Goal: Task Accomplishment & Management: Use online tool/utility

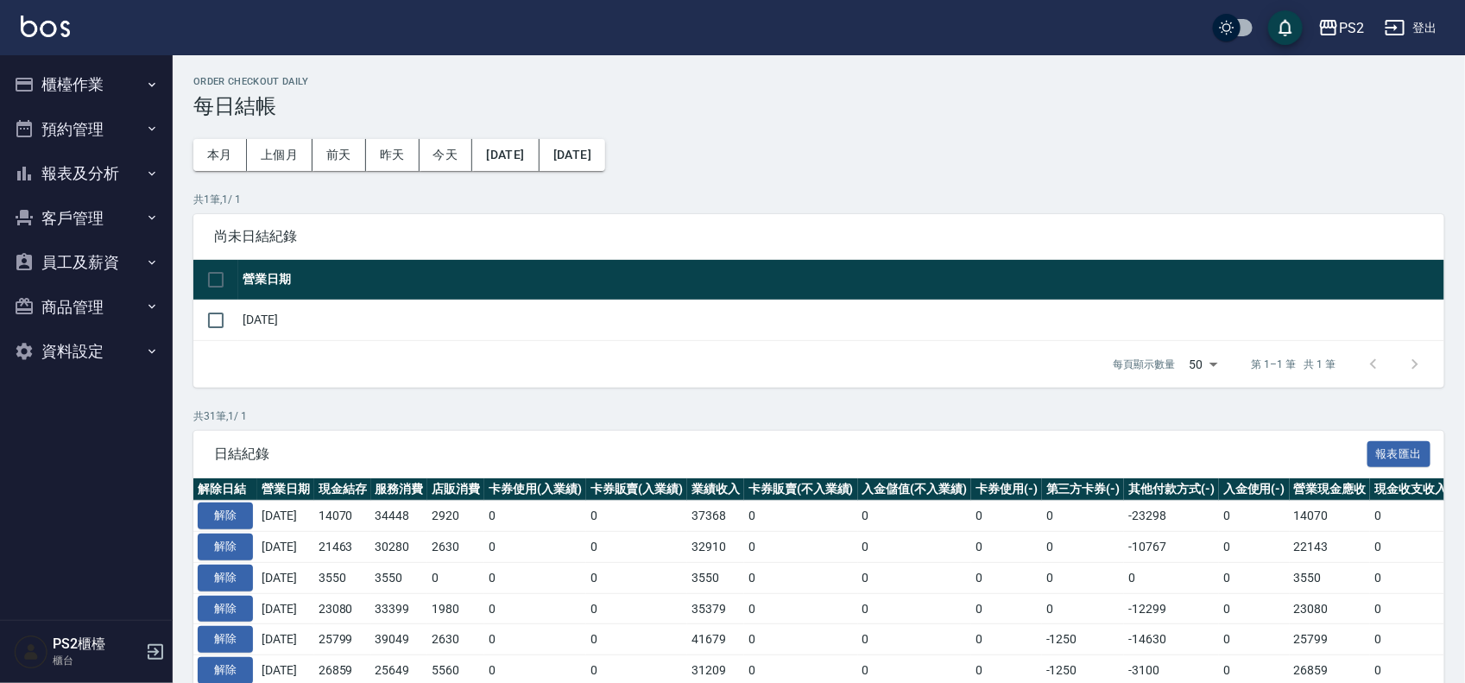
click at [92, 75] on button "櫃檯作業" at bounding box center [86, 84] width 159 height 45
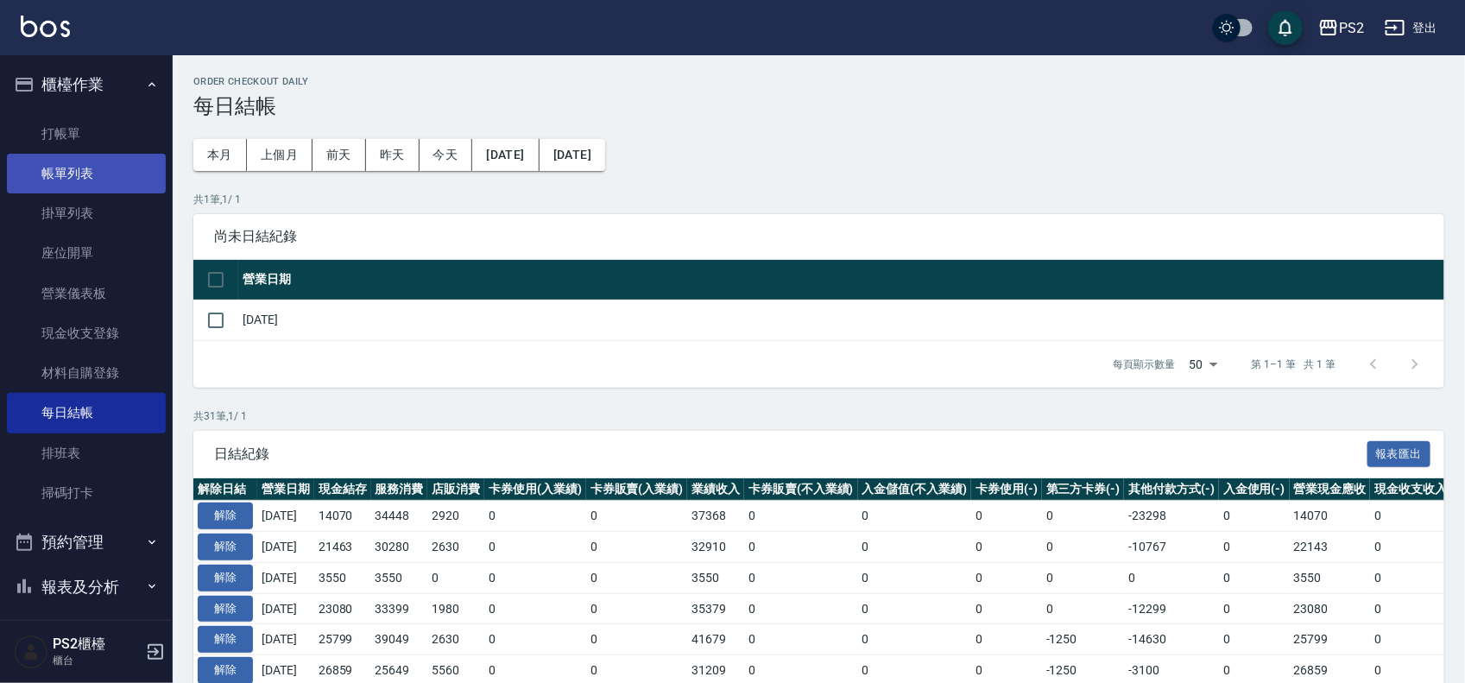
click at [67, 169] on link "帳單列表" at bounding box center [86, 174] width 159 height 40
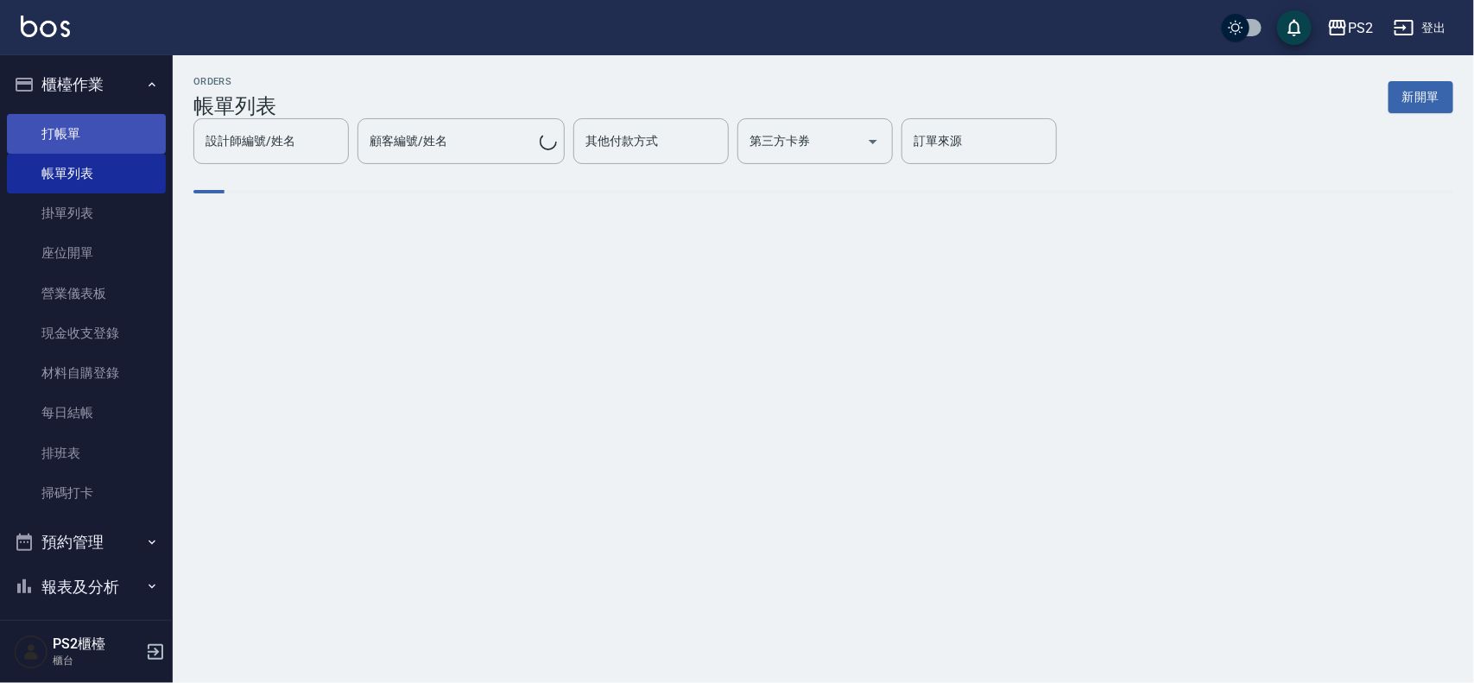
click at [62, 125] on link "打帳單" at bounding box center [86, 134] width 159 height 40
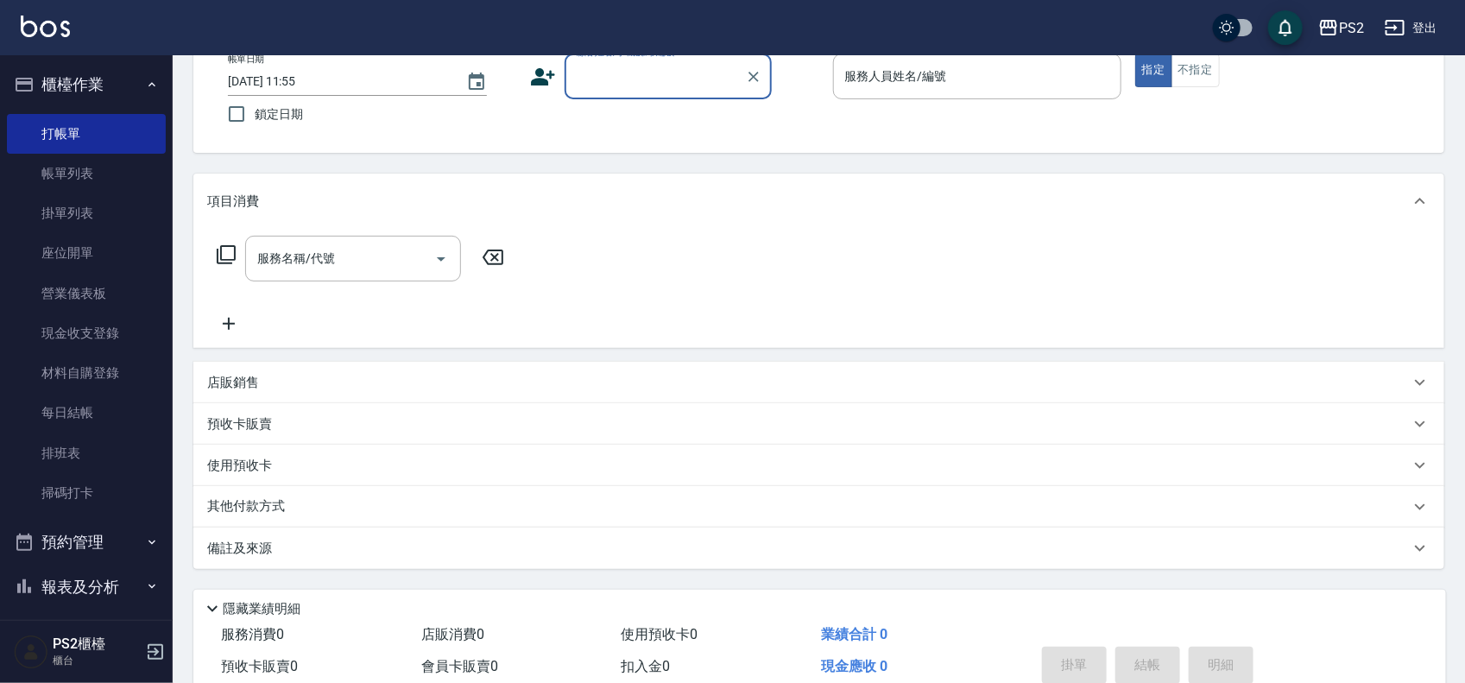
scroll to position [108, 0]
click at [352, 376] on div "店販銷售" at bounding box center [808, 381] width 1203 height 18
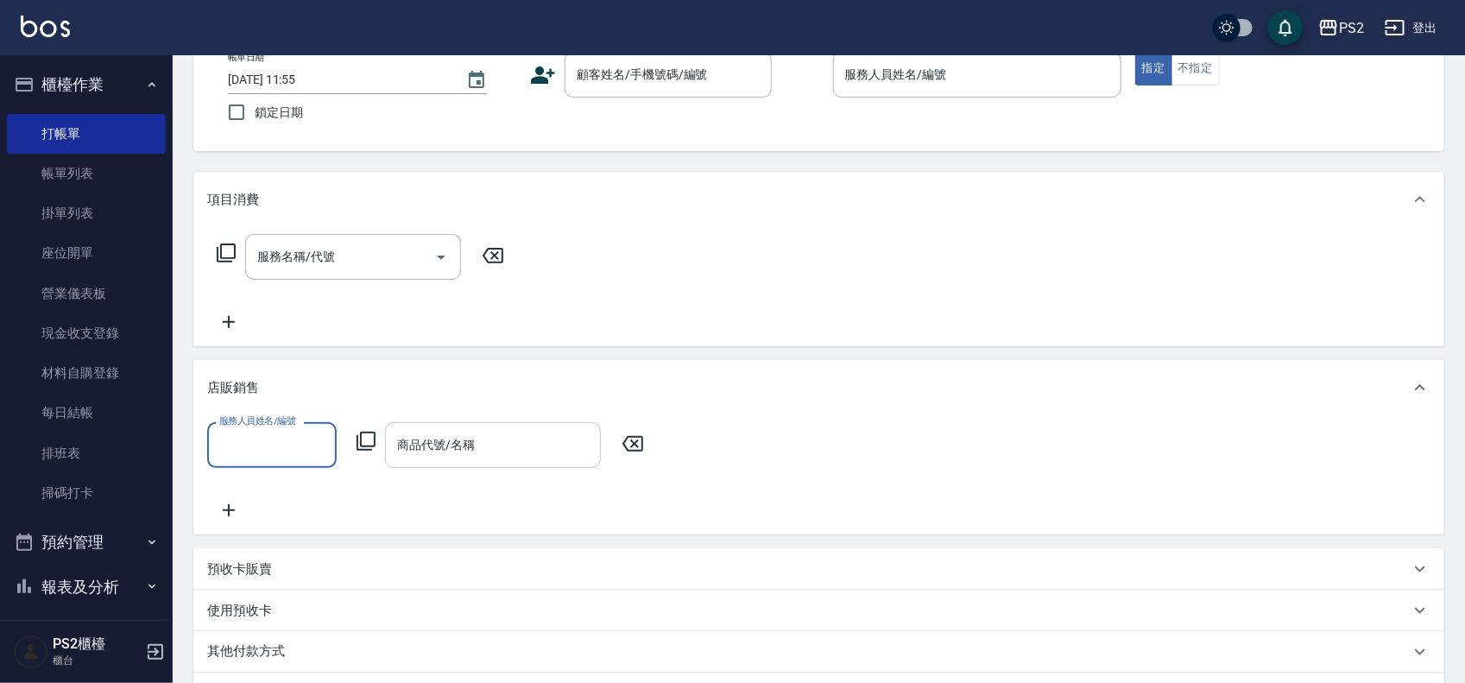
scroll to position [0, 0]
click at [458, 439] on div "商品代號/名稱 商品代號/名稱" at bounding box center [493, 445] width 216 height 46
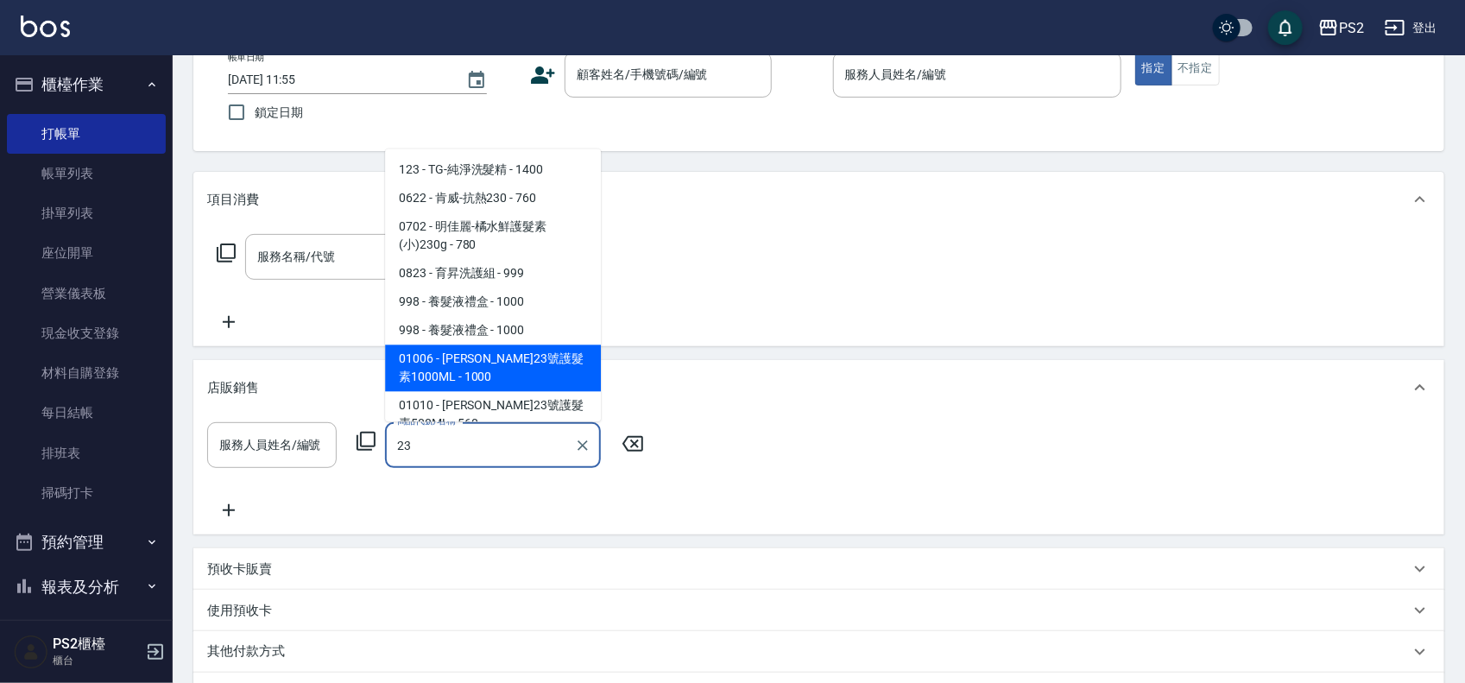
click at [489, 382] on span "01006 - [PERSON_NAME]23號護髮素1000ML - 1000" at bounding box center [493, 367] width 216 height 47
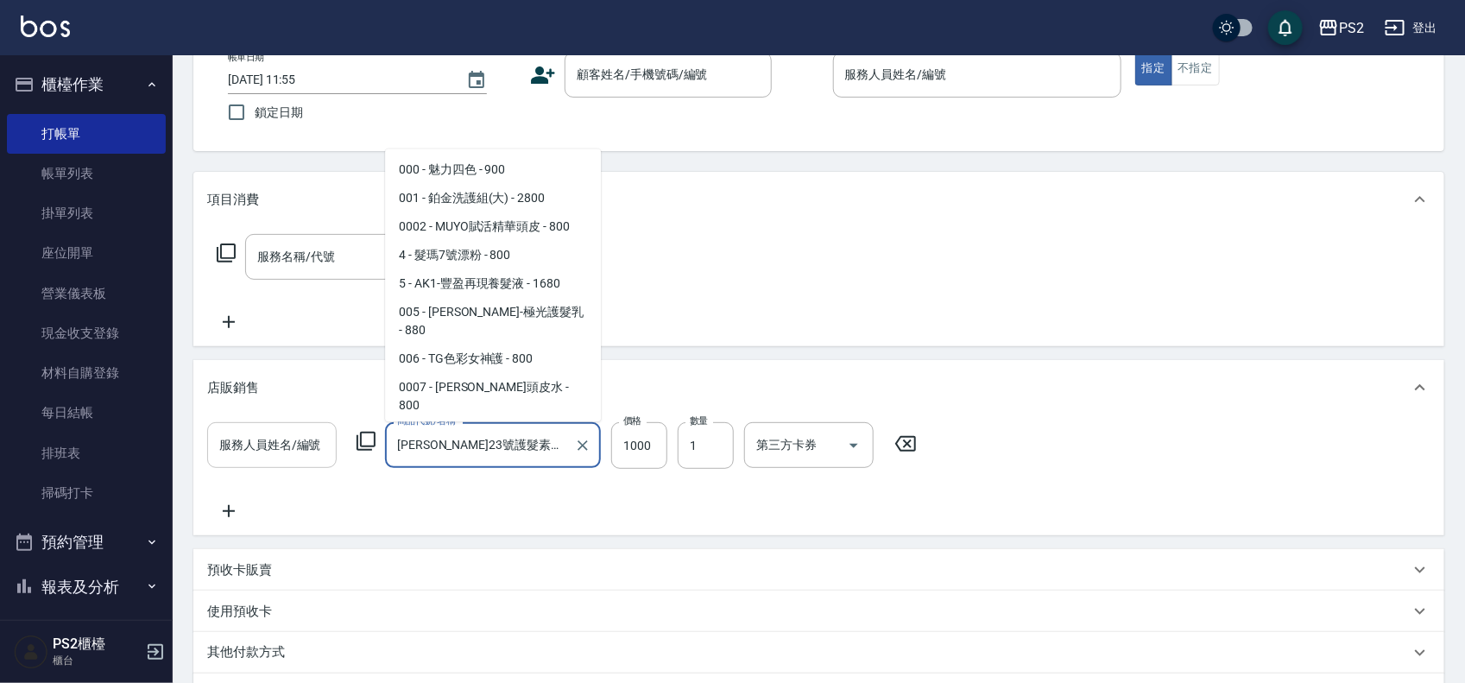
scroll to position [2655, 0]
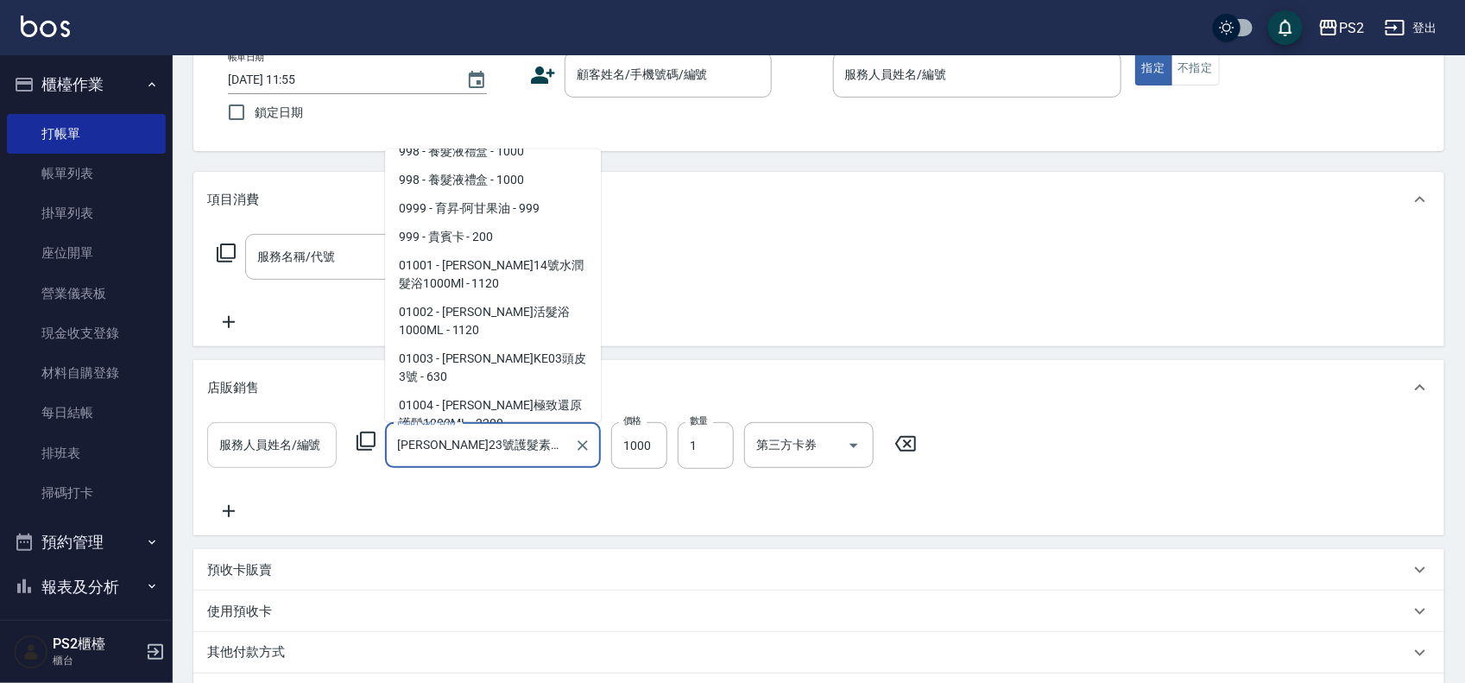
drag, startPoint x: 480, startPoint y: 445, endPoint x: 324, endPoint y: 445, distance: 156.3
click at [324, 445] on div "服務人員姓名/編號 服務人員姓名/編號 商品代號/名稱 [PERSON_NAME]23號護髮素1000ML 商品代號/名稱 價格 1000 價格 數量 1 數…" at bounding box center [567, 445] width 720 height 47
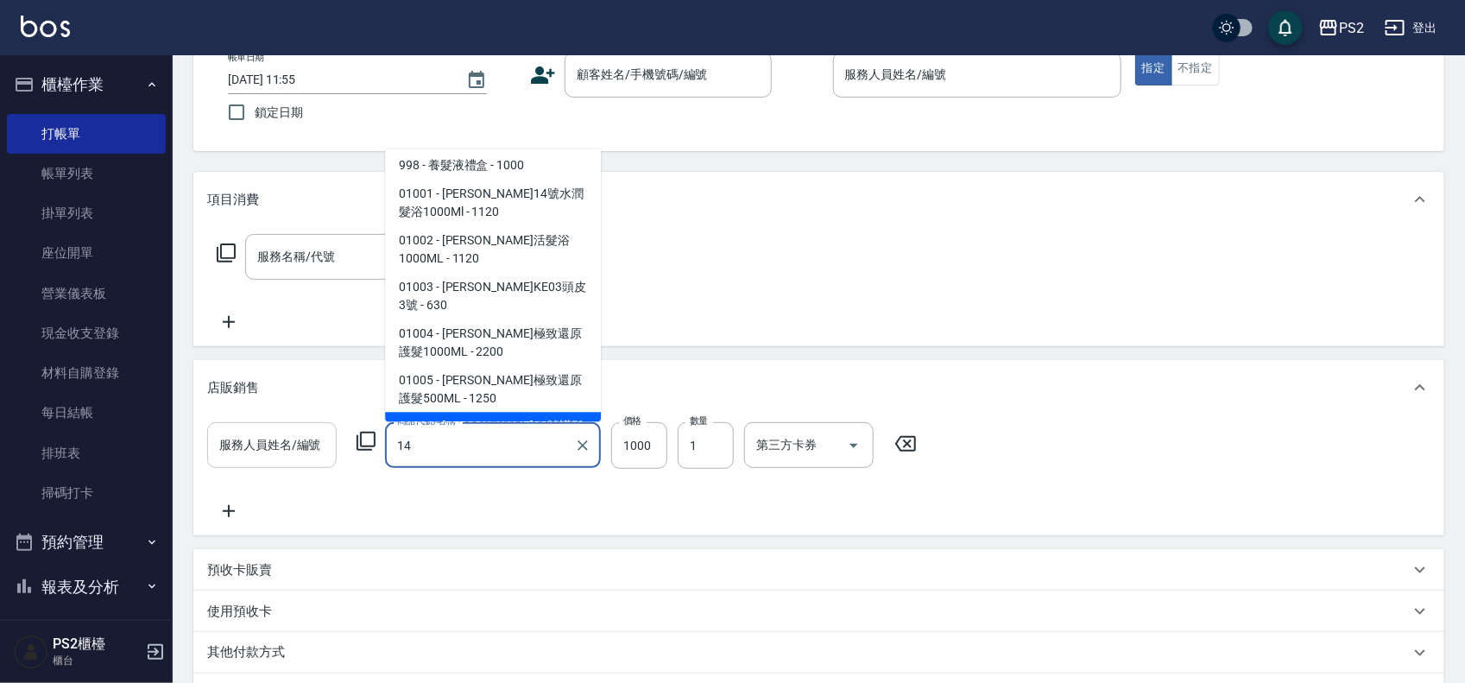
scroll to position [53, 0]
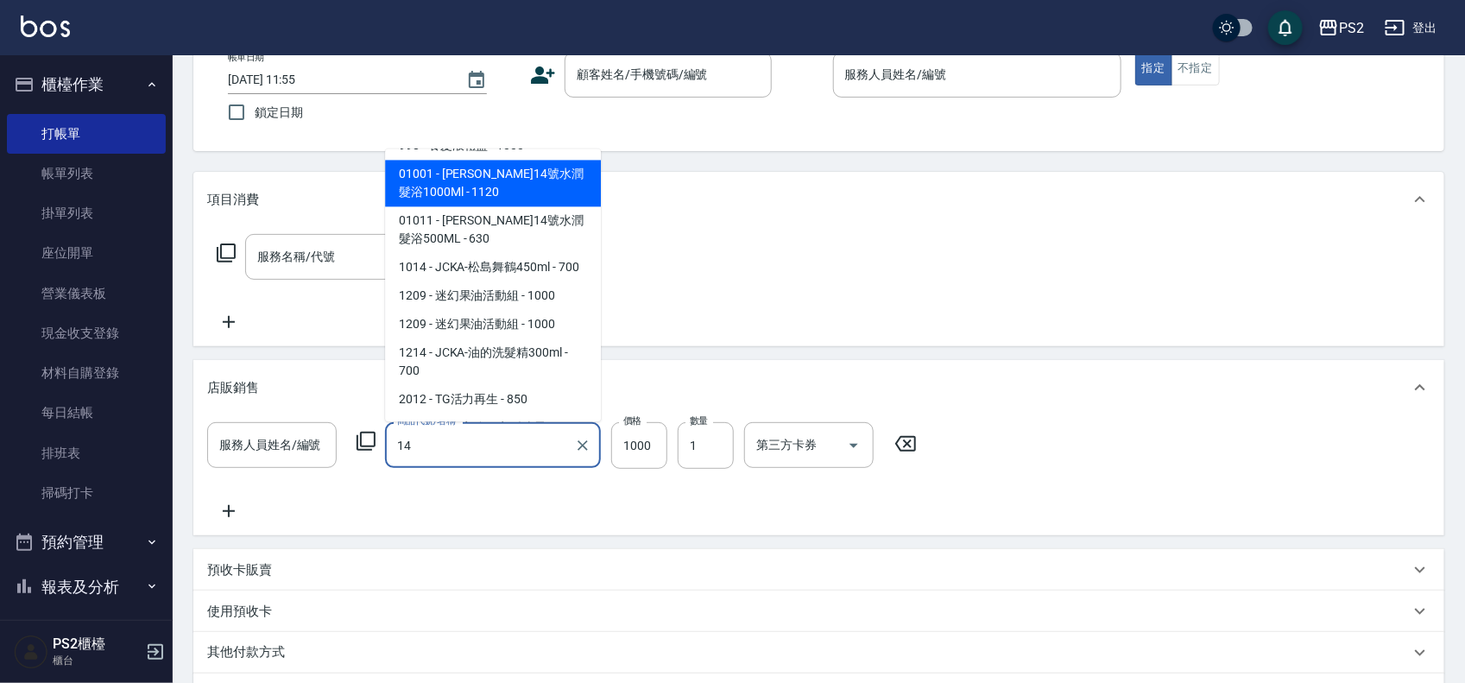
drag, startPoint x: 527, startPoint y: 188, endPoint x: 527, endPoint y: 179, distance: 9.5
click at [527, 182] on span "01001 - [PERSON_NAME]14號水潤髮浴1000Ml - 1120" at bounding box center [493, 183] width 216 height 47
type input "[PERSON_NAME]14號水潤髮浴1000Ml"
type input "1120"
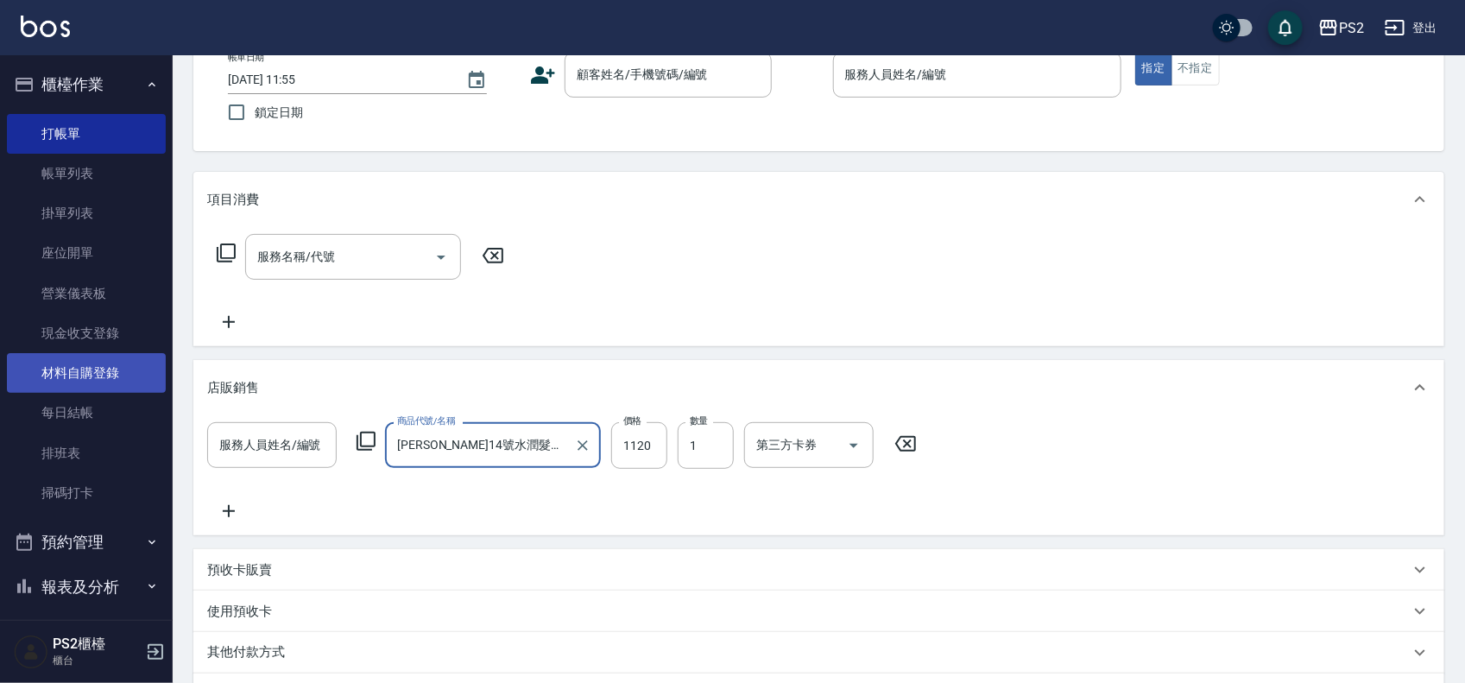
scroll to position [0, 0]
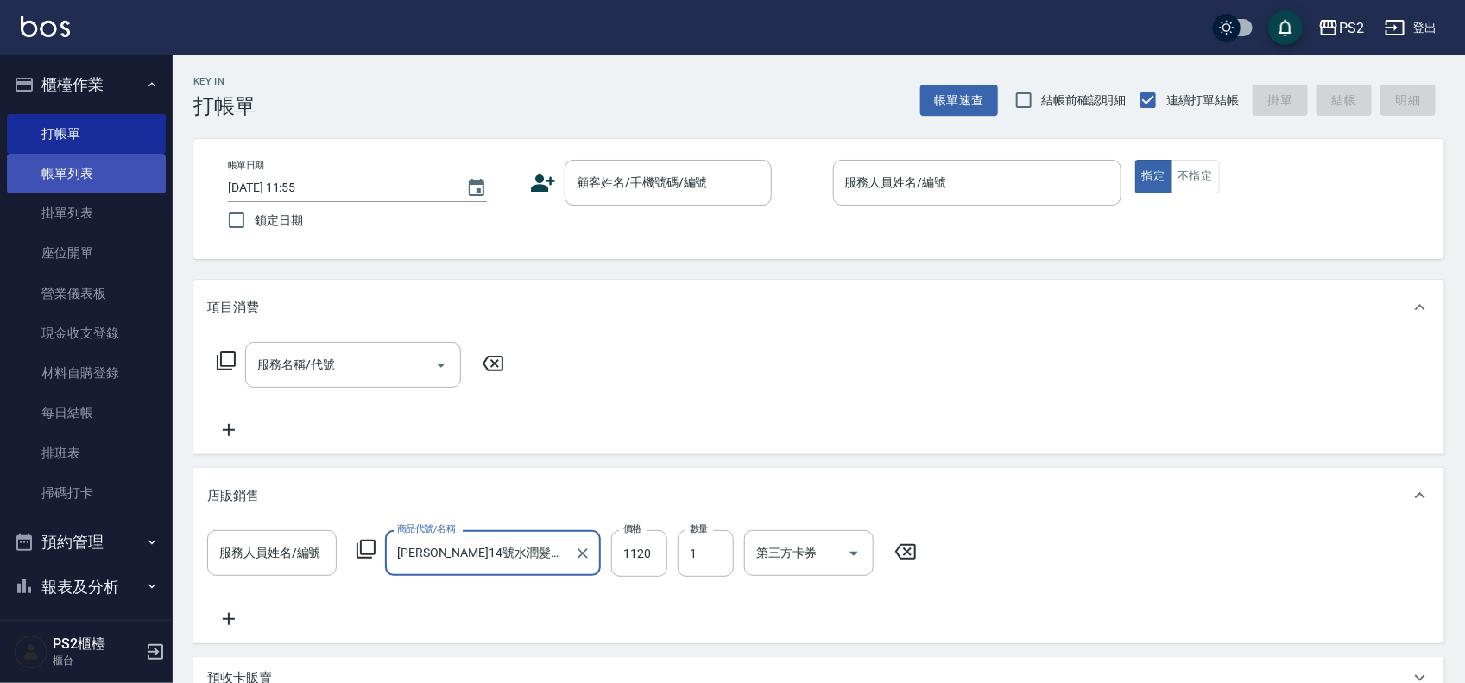
type input "[PERSON_NAME]14號水潤髮浴1000Ml"
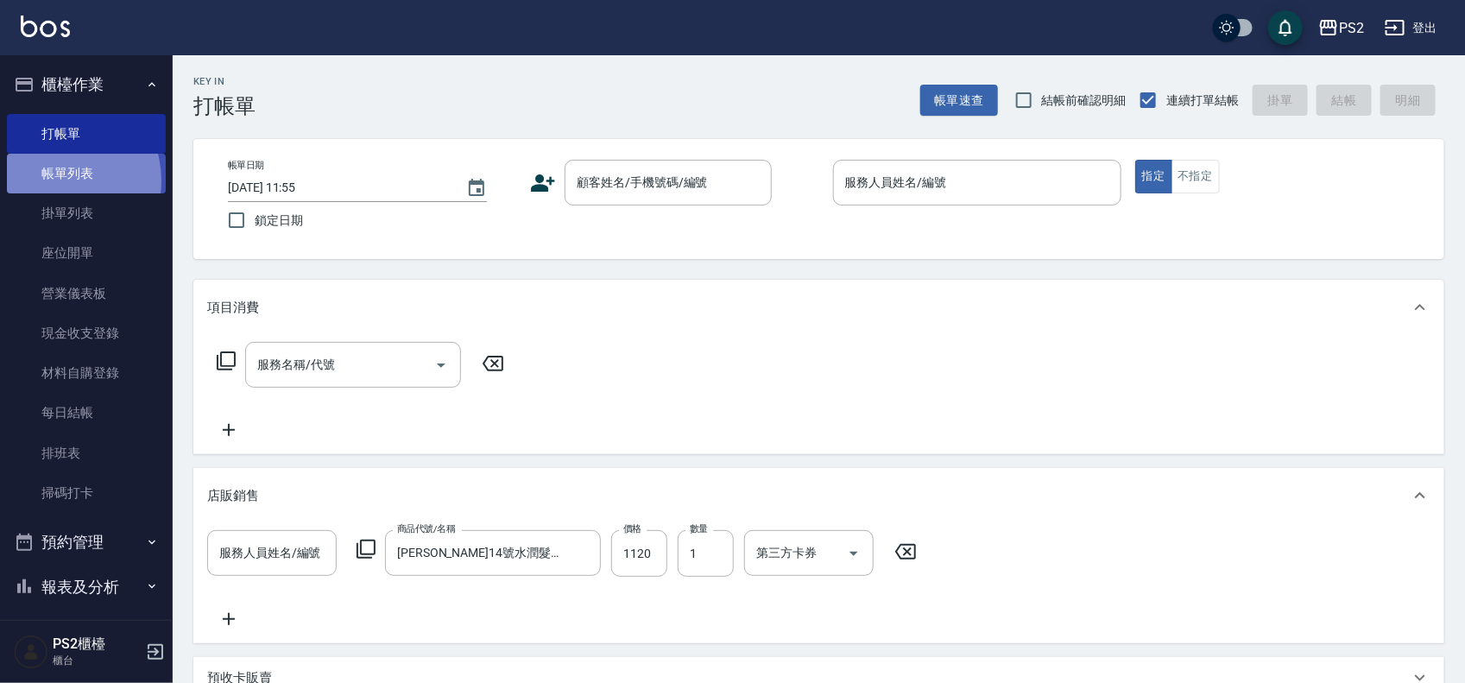
click at [54, 181] on link "帳單列表" at bounding box center [86, 174] width 159 height 40
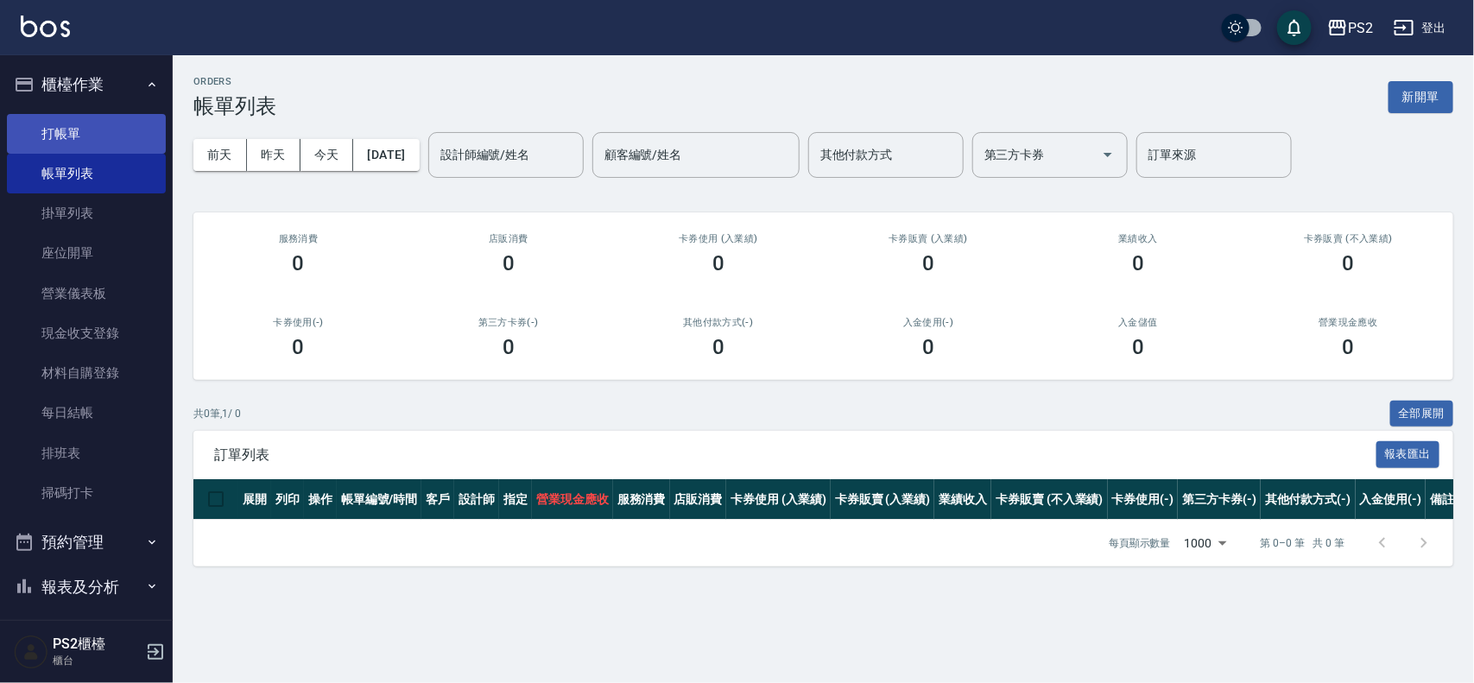
click at [123, 138] on link "打帳單" at bounding box center [86, 134] width 159 height 40
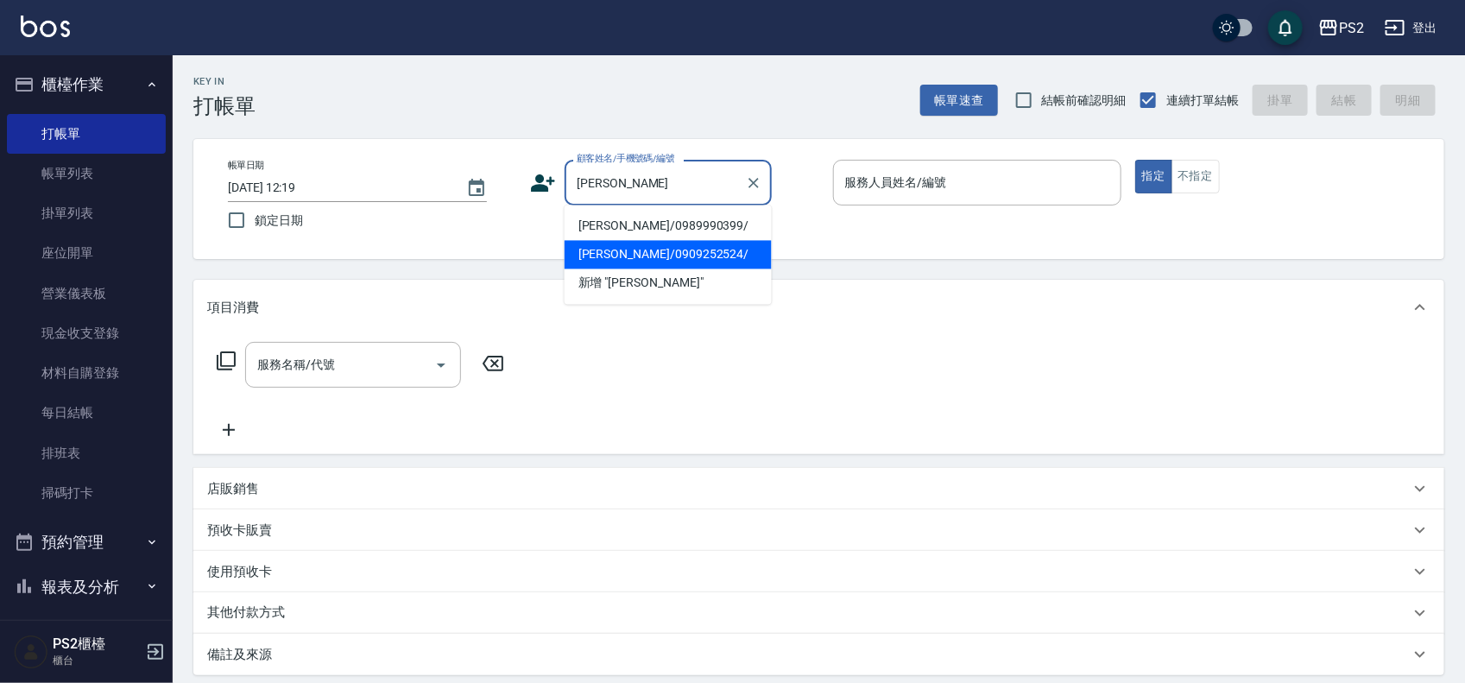
click at [667, 247] on li "[PERSON_NAME]/0909252524/" at bounding box center [668, 255] width 207 height 28
type input "[PERSON_NAME]/0909252524/"
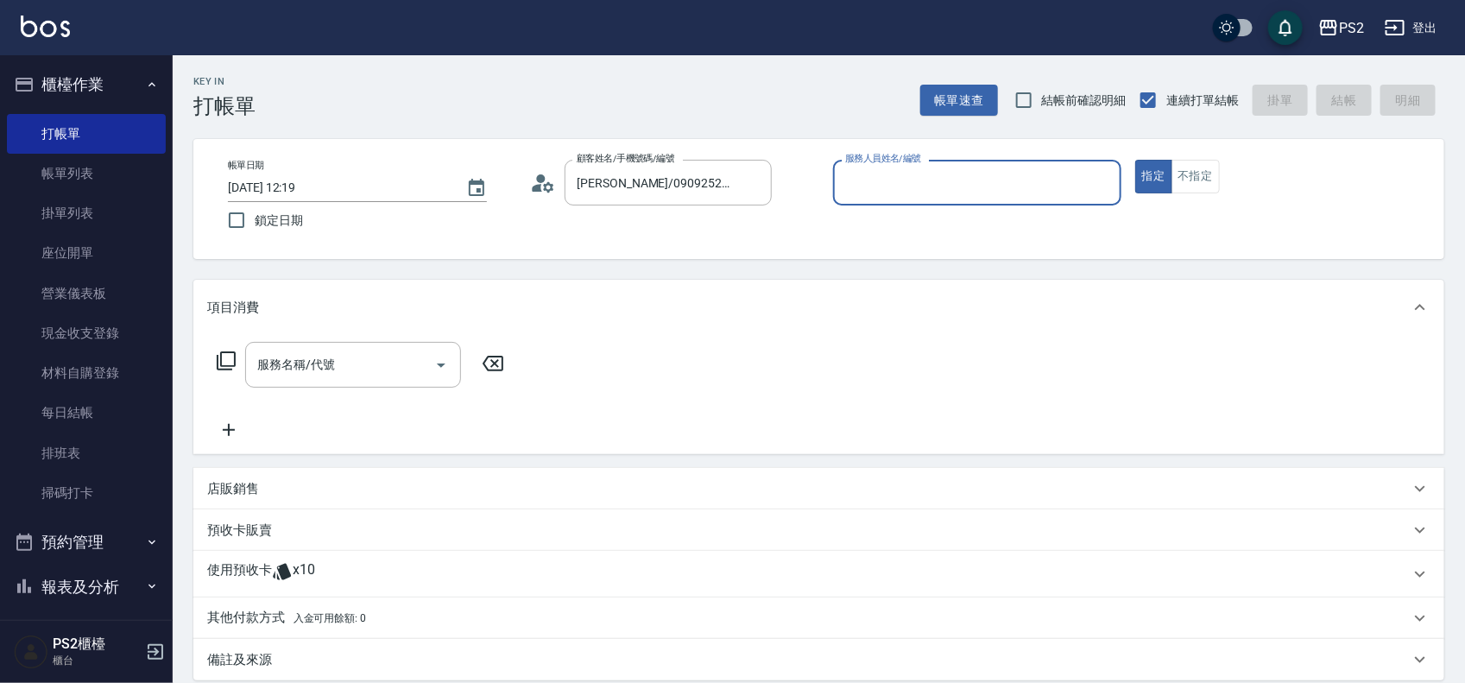
click at [540, 186] on icon at bounding box center [538, 188] width 10 height 8
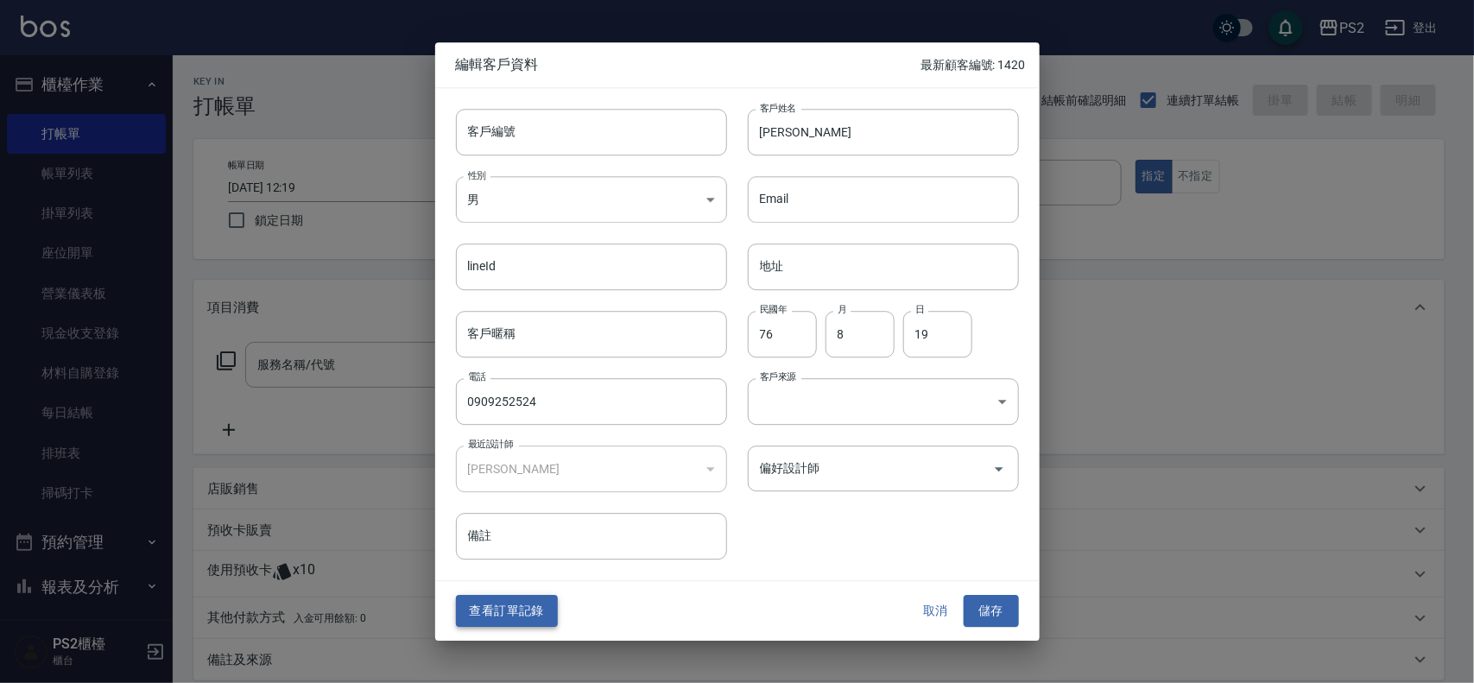
click at [484, 598] on button "查看訂單記錄" at bounding box center [507, 612] width 102 height 32
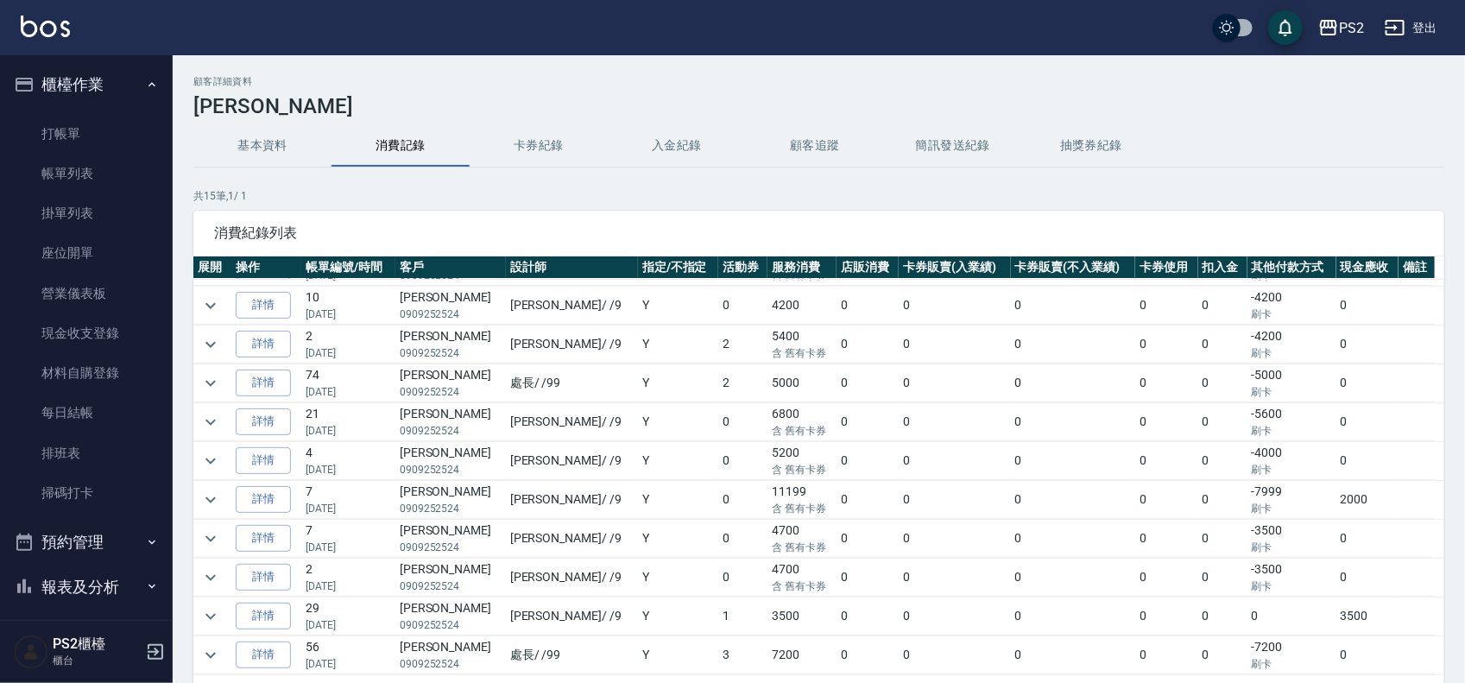
scroll to position [108, 0]
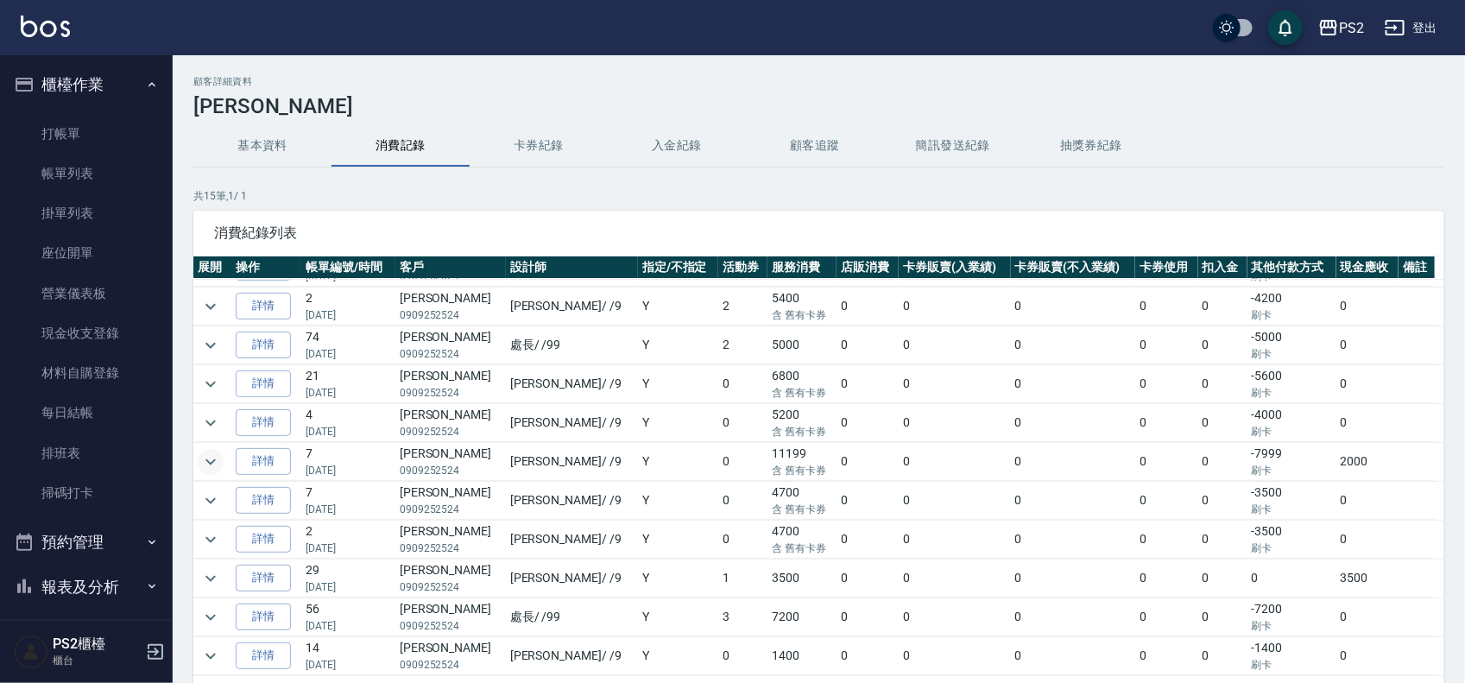
click at [216, 463] on icon "expand row" at bounding box center [210, 462] width 21 height 21
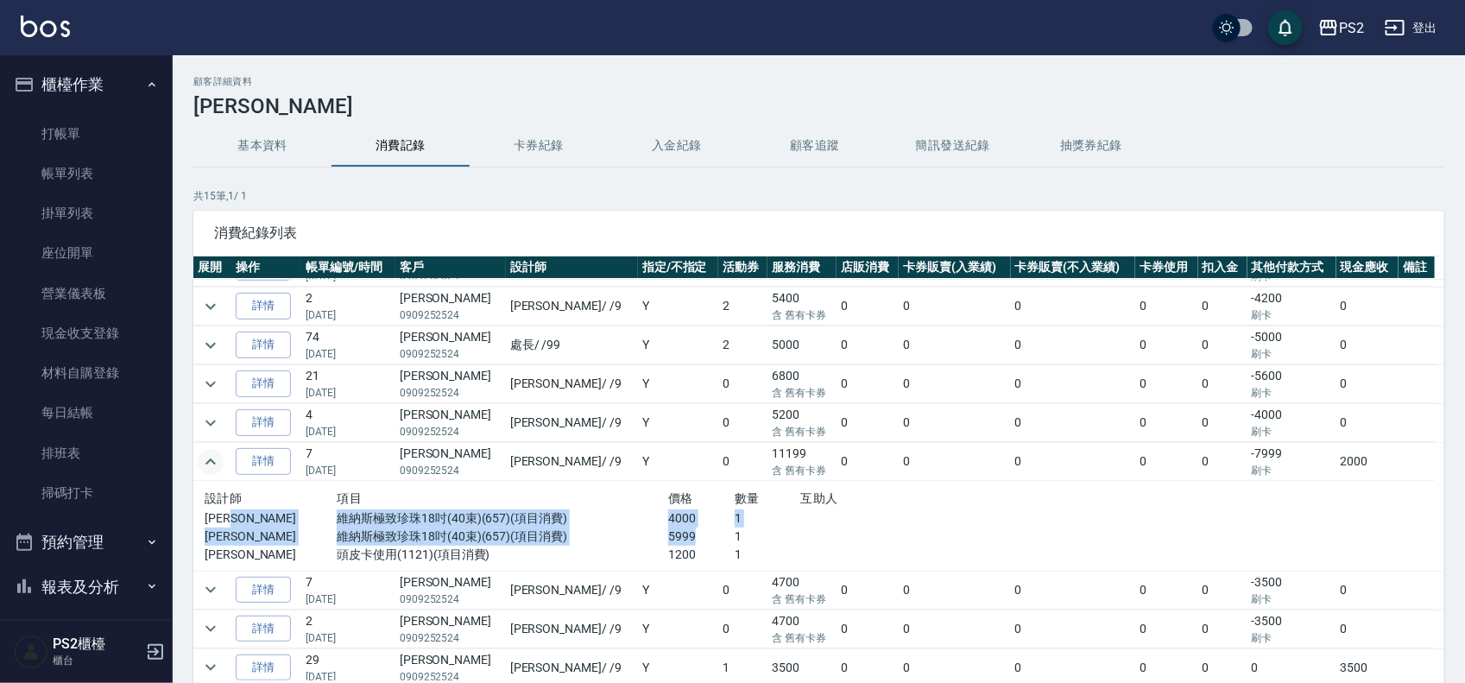
drag, startPoint x: 319, startPoint y: 516, endPoint x: 695, endPoint y: 535, distance: 376.0
click at [695, 535] on div "設計師 項目 價格 數量 互助人 [PERSON_NAME]納斯極致珍珠18吋(40束)(657)(項目消費) 4000 1 [PERSON_NAME]斯極致…" at bounding box center [602, 526] width 795 height 76
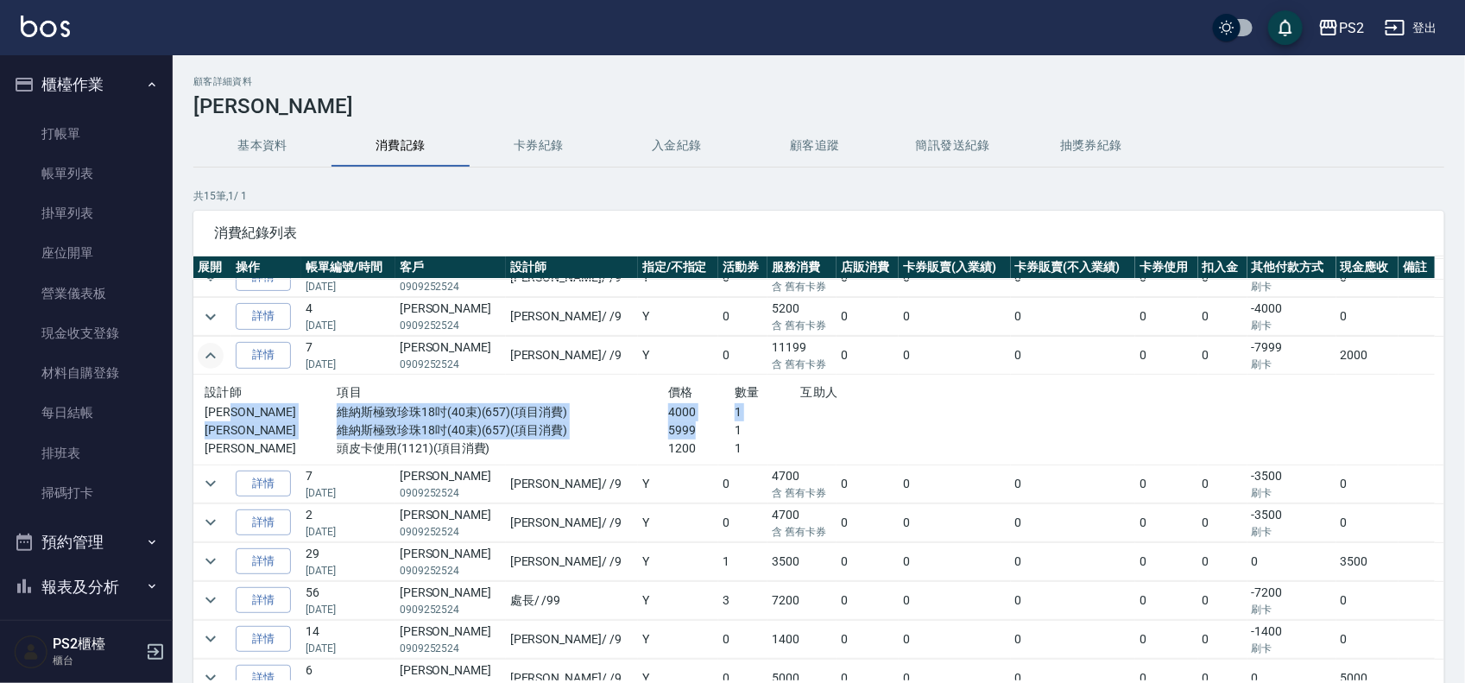
scroll to position [216, 0]
click at [207, 311] on icon "expand row" at bounding box center [210, 315] width 21 height 21
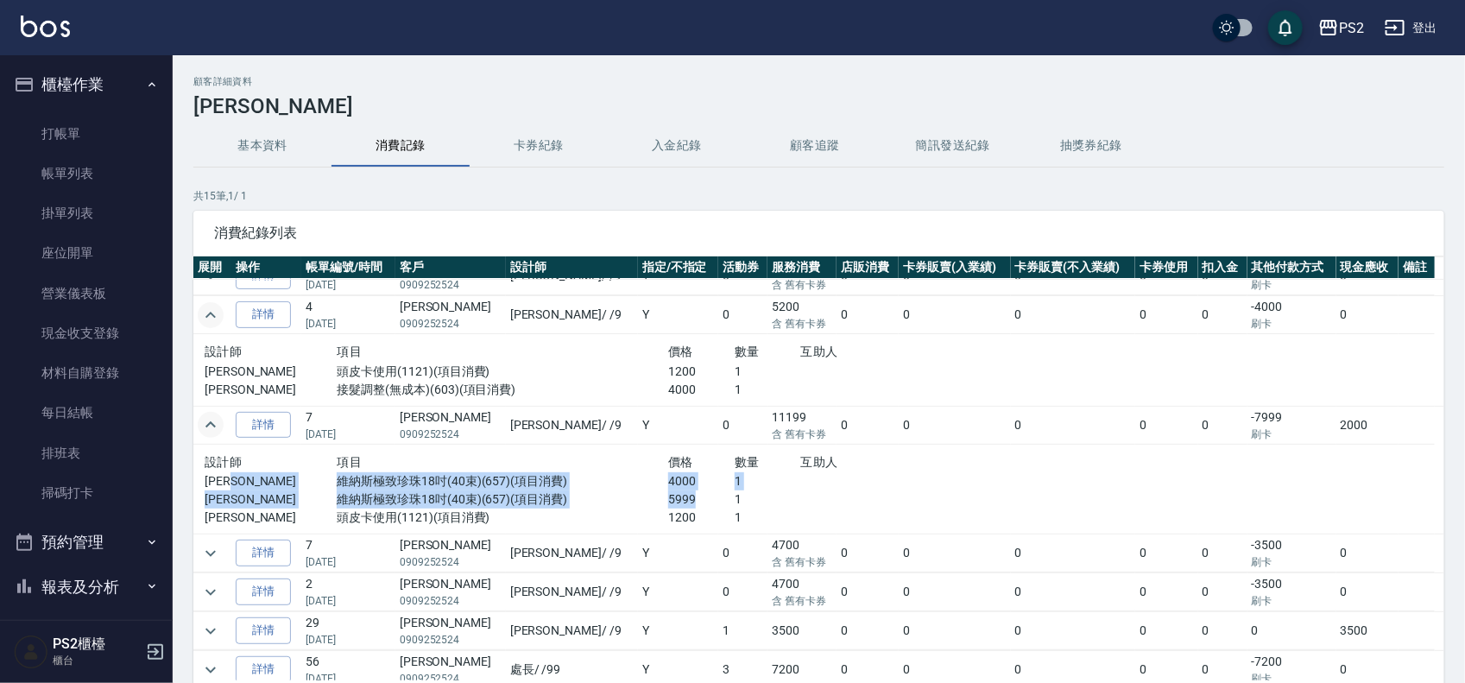
click at [205, 311] on icon "expand row" at bounding box center [210, 315] width 21 height 21
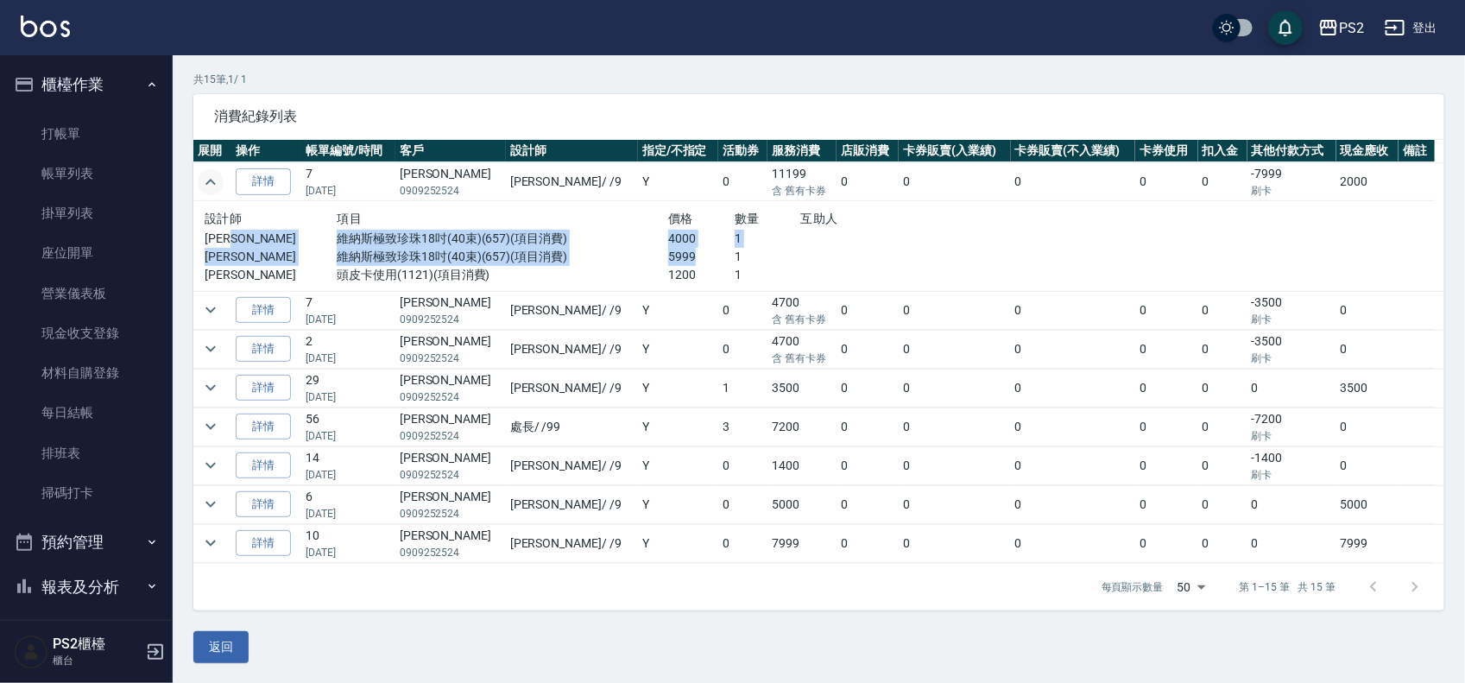
scroll to position [117, 0]
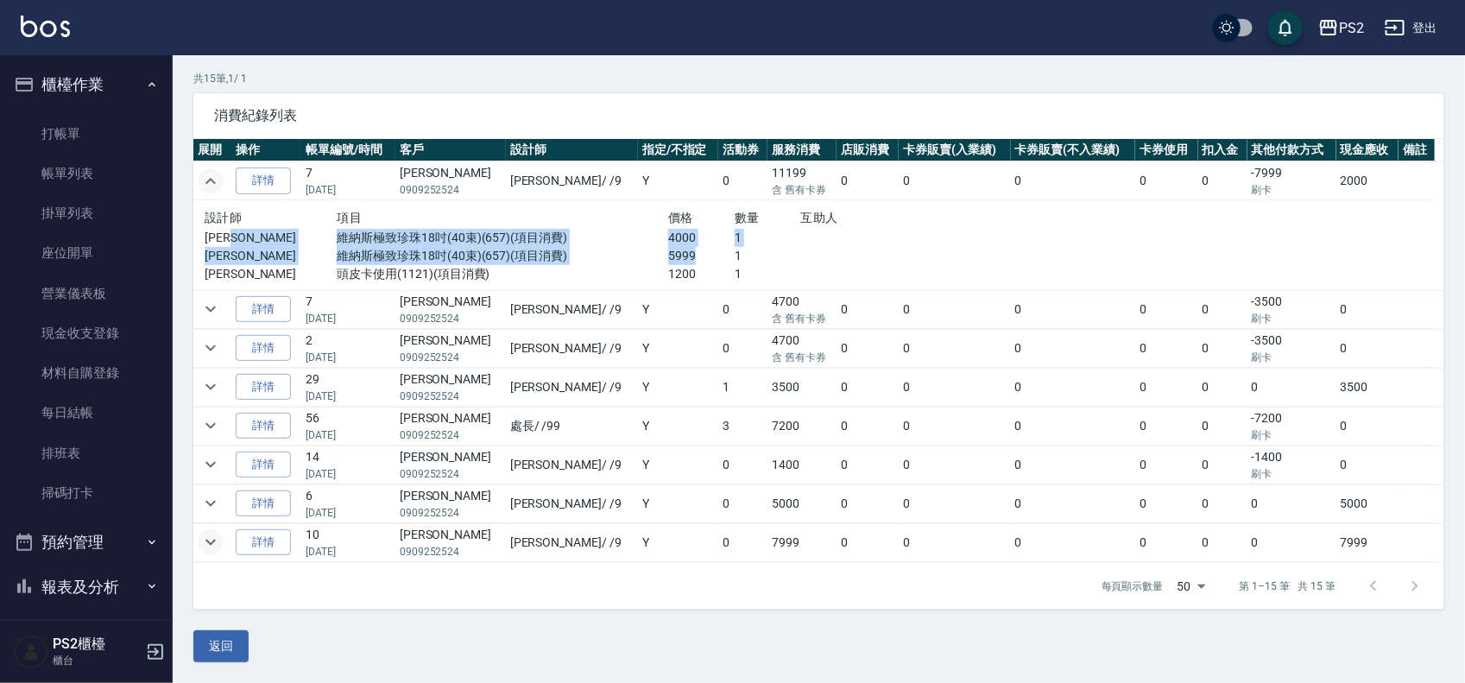
click at [205, 542] on icon "expand row" at bounding box center [210, 542] width 21 height 21
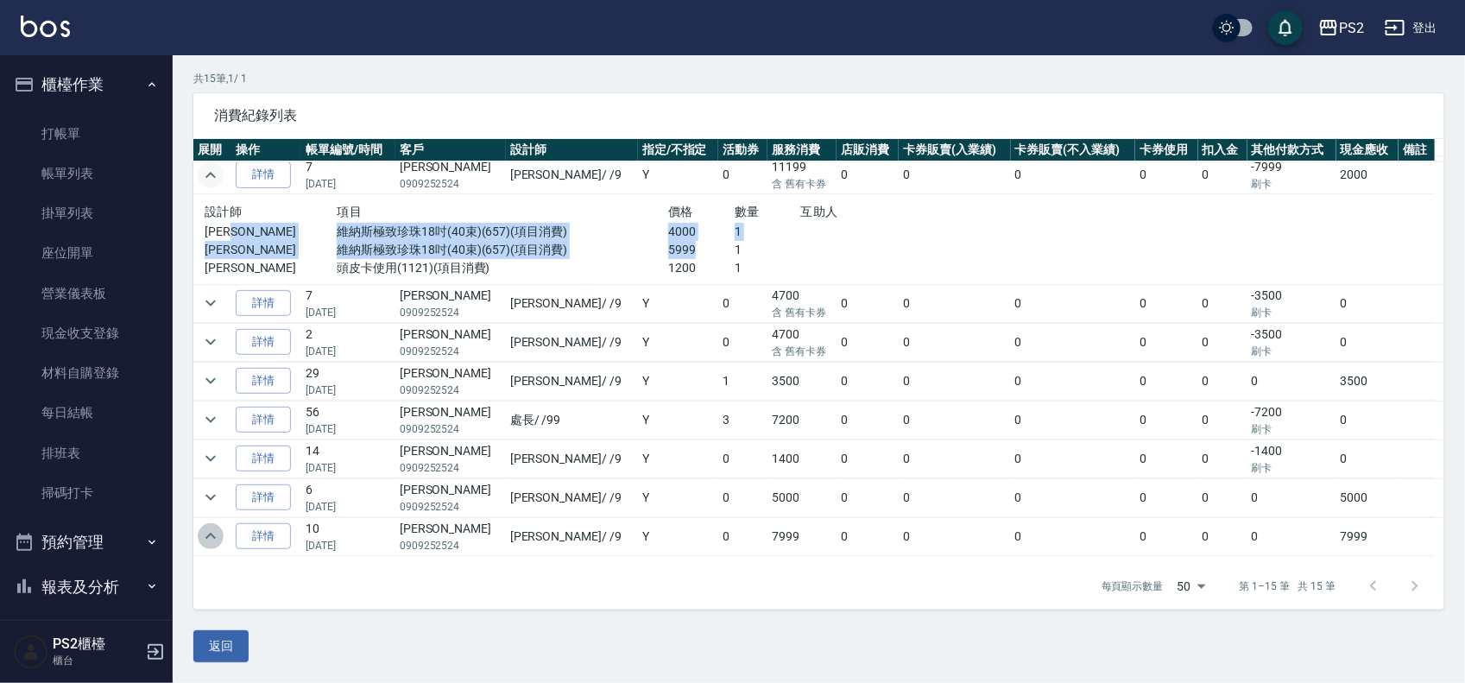
click at [218, 536] on icon "expand row" at bounding box center [210, 536] width 21 height 21
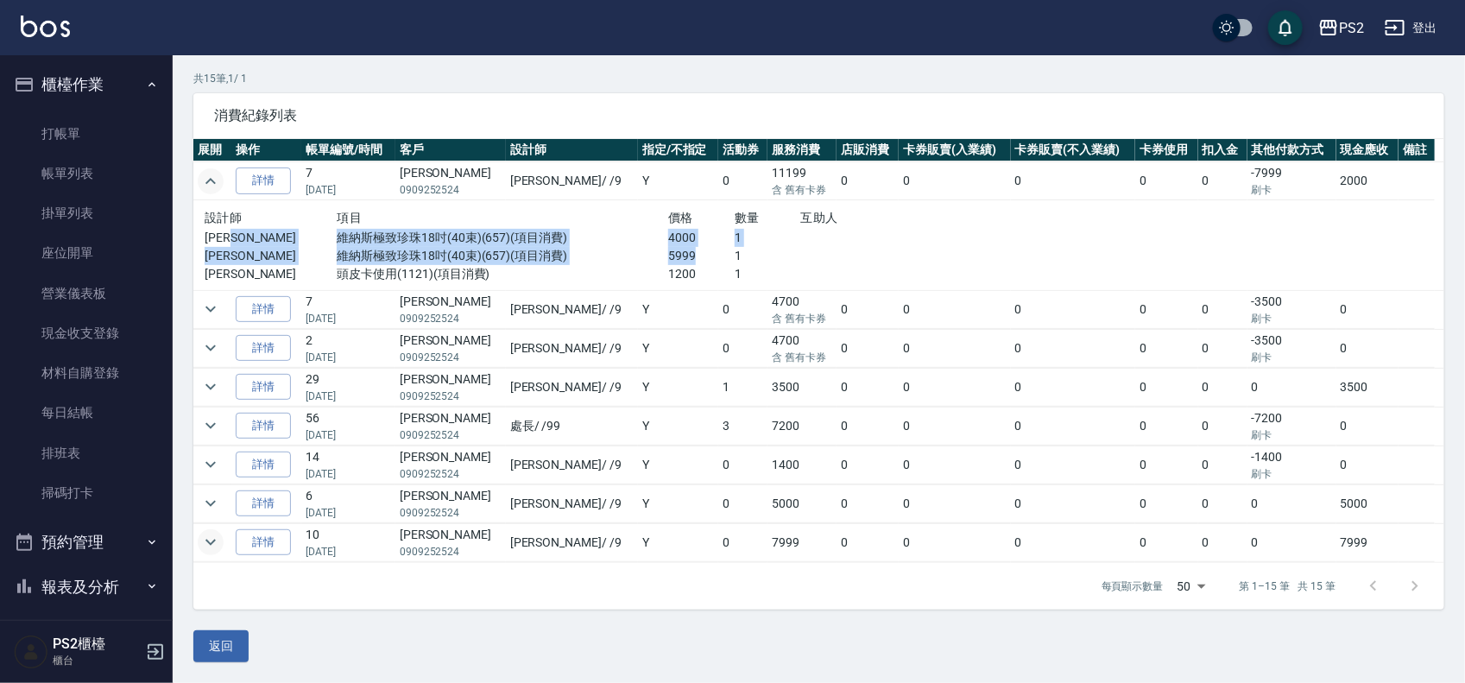
click at [218, 535] on icon "expand row" at bounding box center [210, 542] width 21 height 21
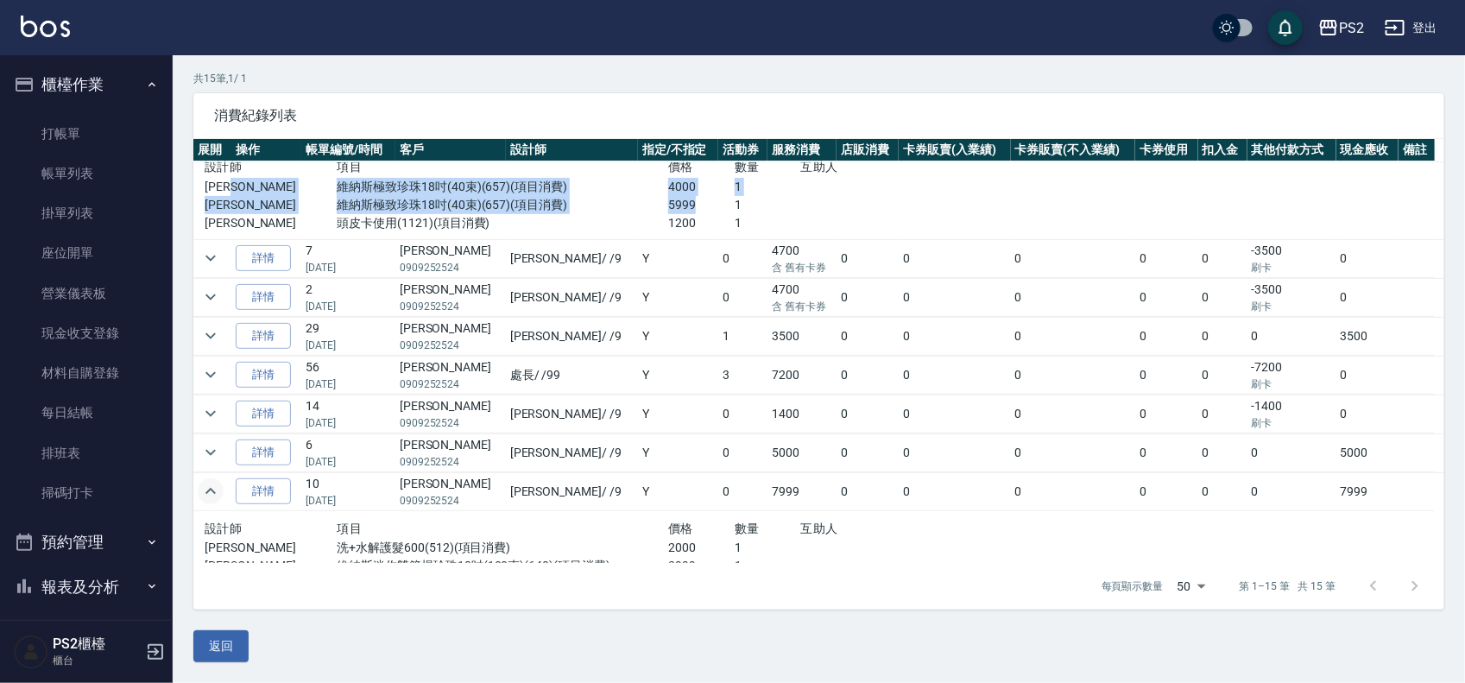
scroll to position [365, 0]
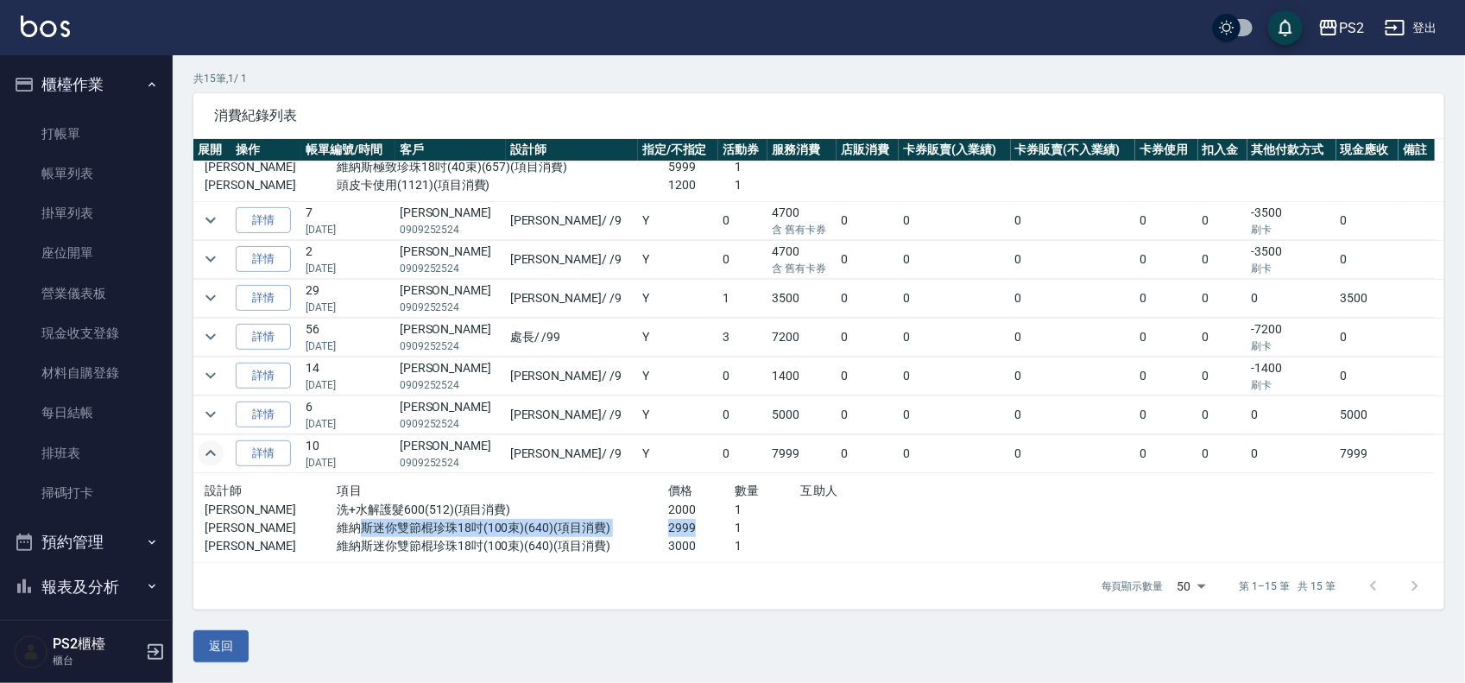
drag, startPoint x: 350, startPoint y: 528, endPoint x: 672, endPoint y: 534, distance: 322.1
click at [672, 534] on div "[PERSON_NAME]納斯迷你雙節棍珍珠18吋(100束)(640)(項目消費) 2999 1" at bounding box center [602, 528] width 795 height 18
click at [197, 325] on td at bounding box center [212, 337] width 38 height 38
click at [198, 331] on button "expand row" at bounding box center [211, 337] width 26 height 26
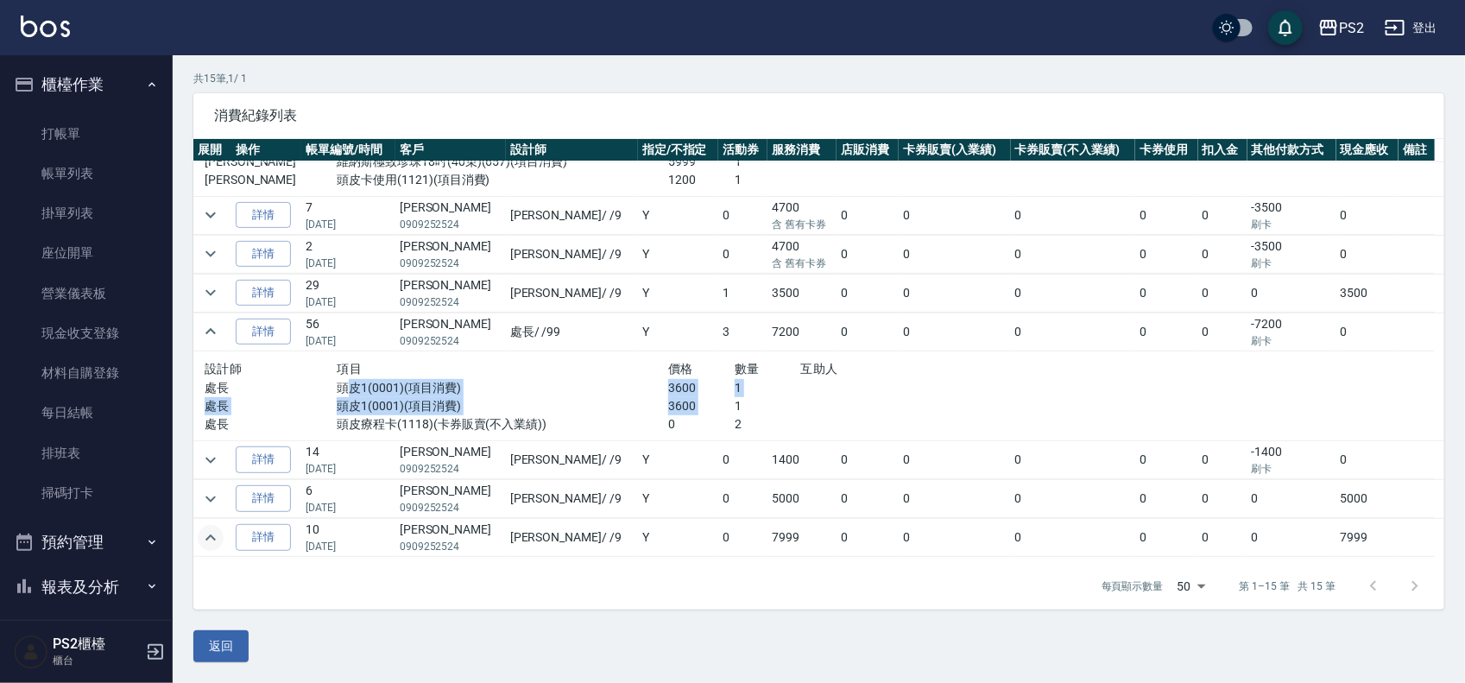
drag, startPoint x: 410, startPoint y: 398, endPoint x: 730, endPoint y: 417, distance: 320.8
click at [708, 417] on div "設計師 項目 價格 數量 互助人 處長 頭皮1(0001)(項目消費) 3600 1 處長 頭皮1(0001)(項目消費) 3600 1 處長 頭皮療程卡(1…" at bounding box center [602, 396] width 795 height 76
drag, startPoint x: 761, startPoint y: 416, endPoint x: 760, endPoint y: 404, distance: 12.2
click at [762, 415] on p "1" at bounding box center [768, 406] width 66 height 18
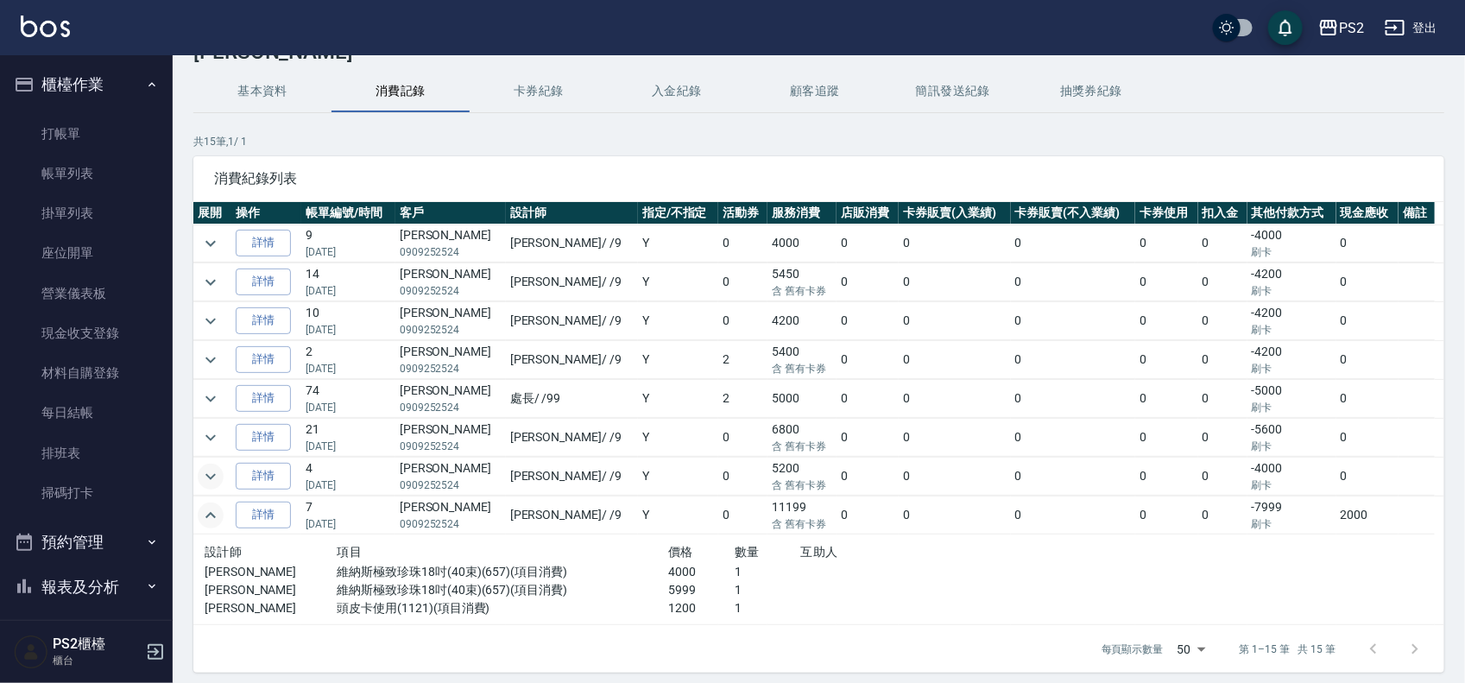
scroll to position [0, 0]
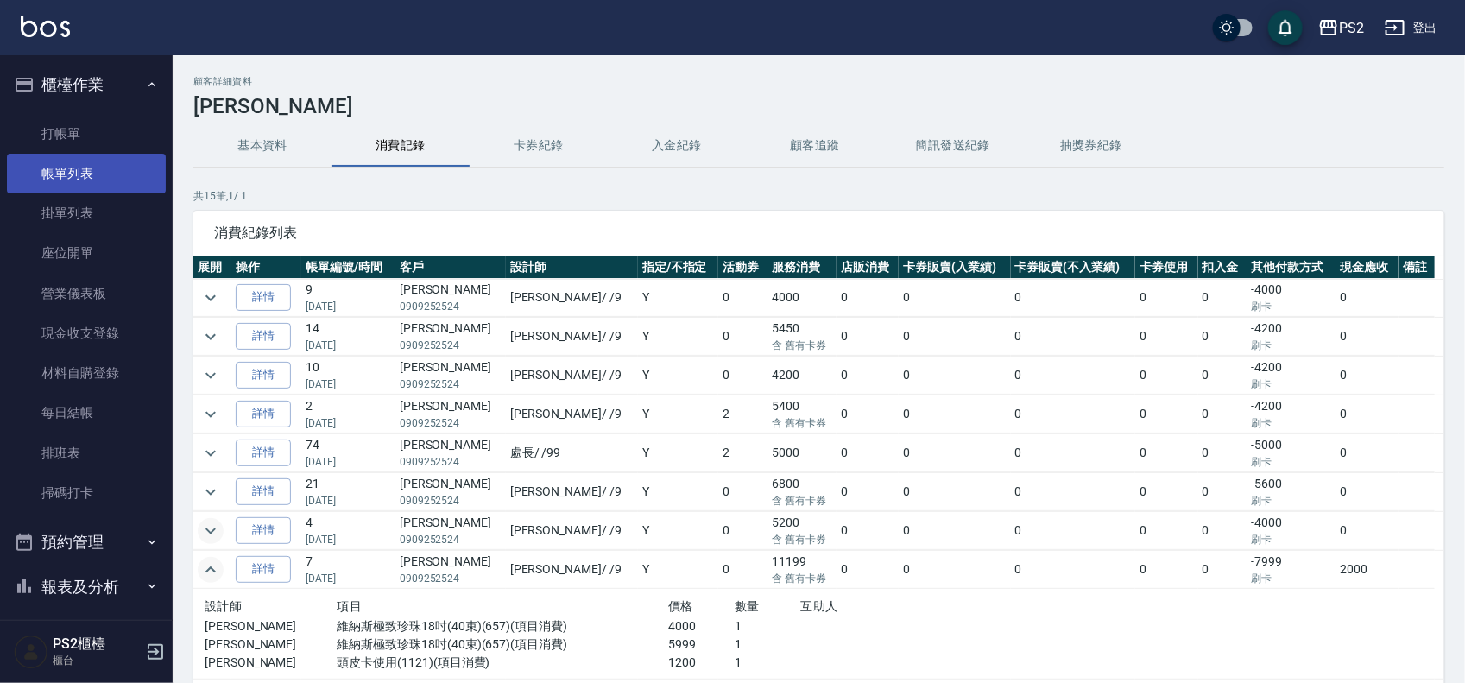
click at [88, 167] on link "帳單列表" at bounding box center [86, 174] width 159 height 40
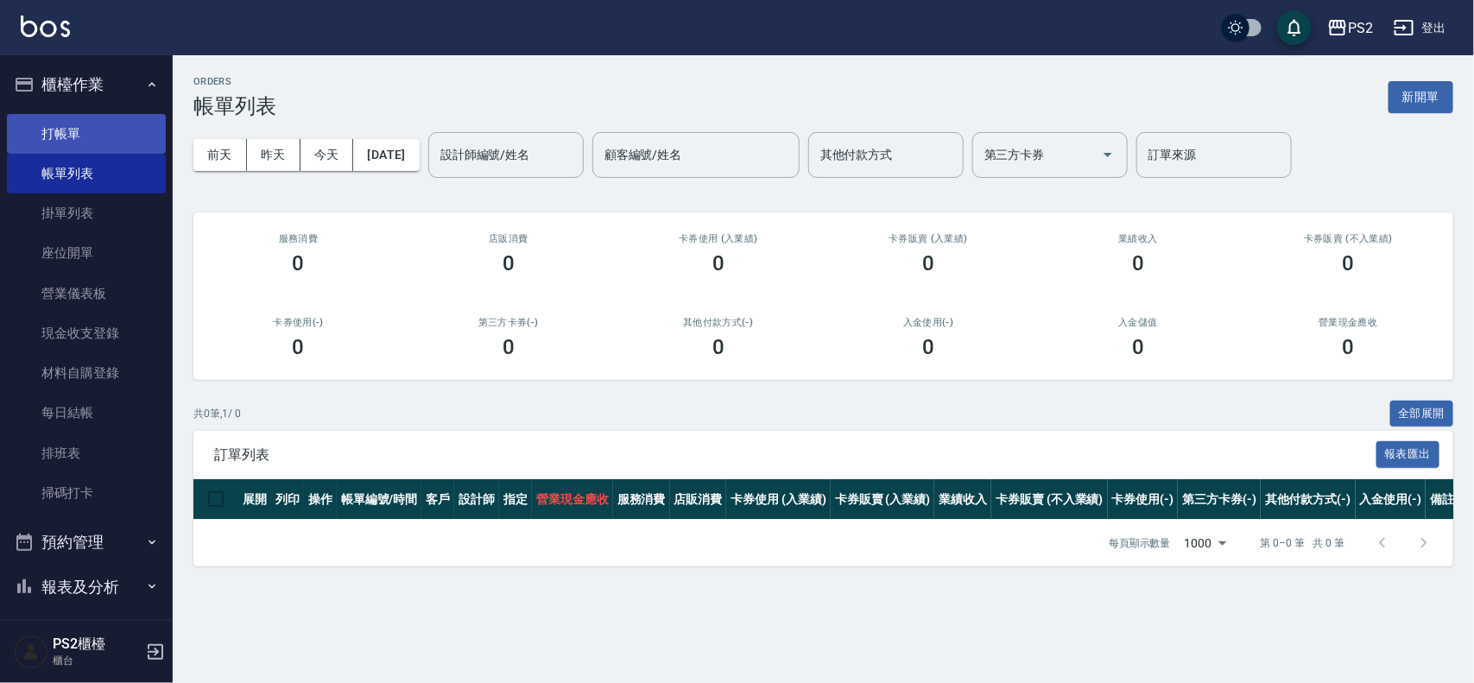
click at [74, 117] on link "打帳單" at bounding box center [86, 134] width 159 height 40
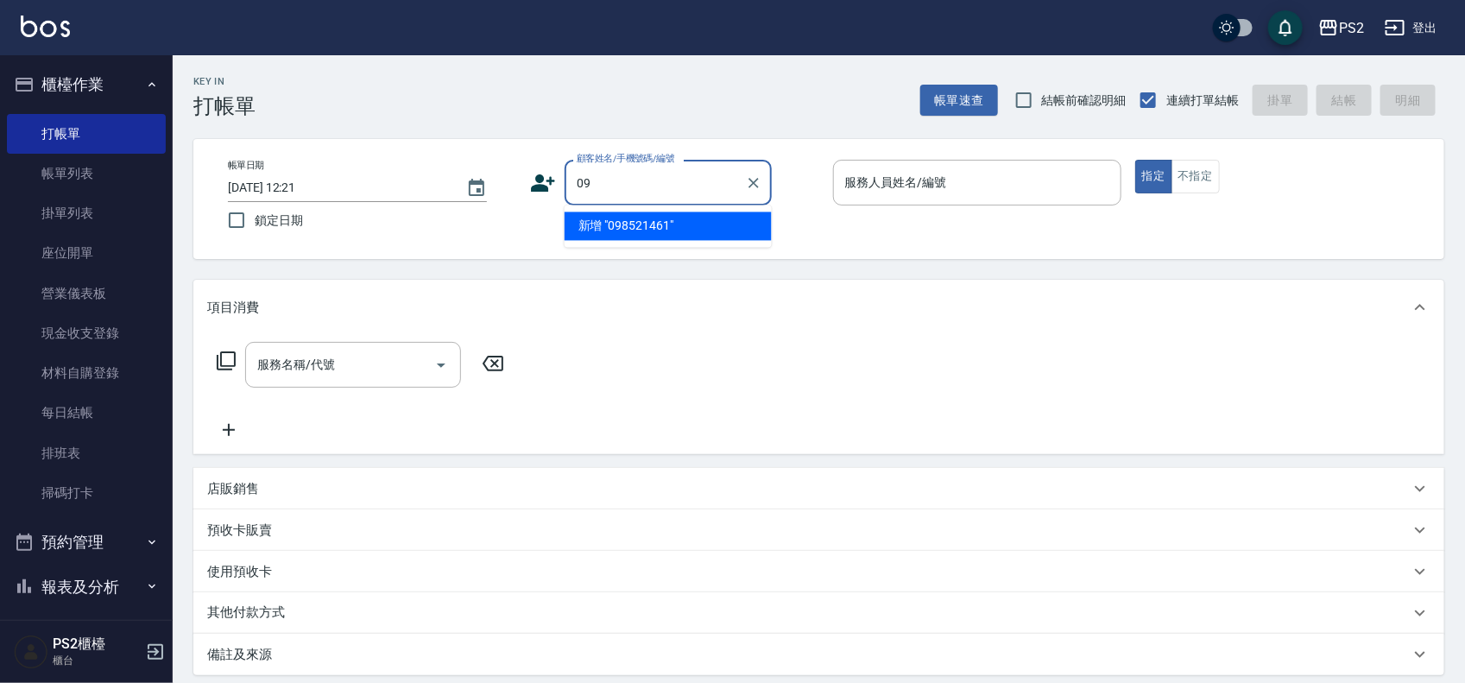
type input "0"
